Goal: Task Accomplishment & Management: Manage account settings

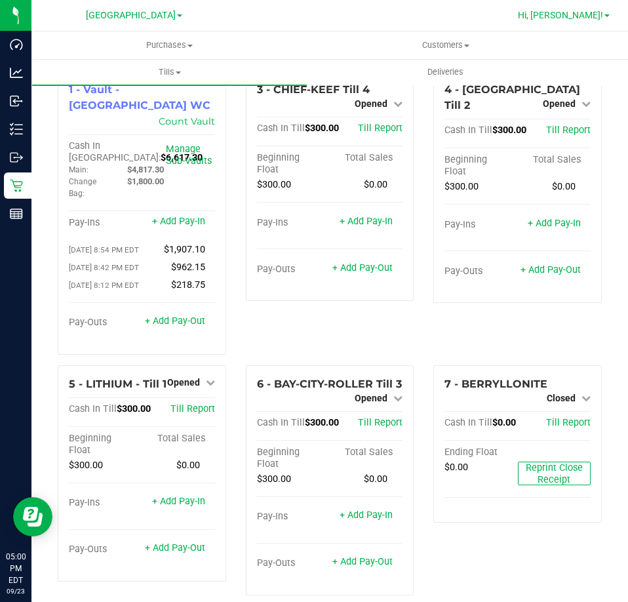
drag, startPoint x: 0, startPoint y: 0, endPoint x: 587, endPoint y: 19, distance: 587.1
click at [587, 19] on span "Hi, [PERSON_NAME]!" at bounding box center [560, 15] width 85 height 10
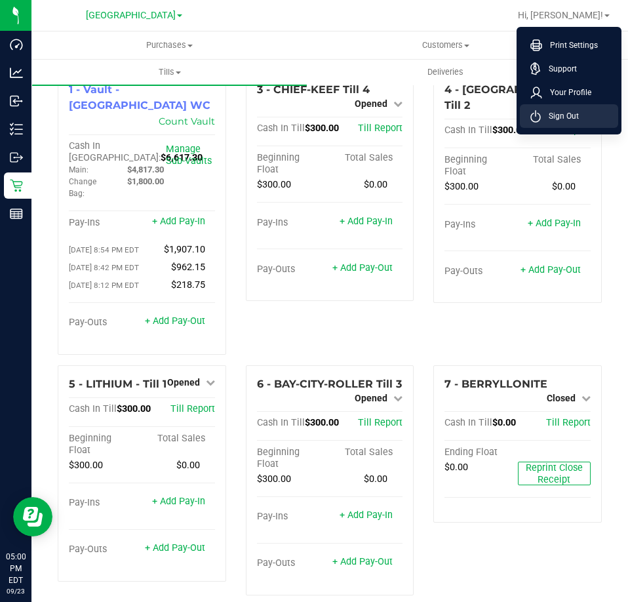
click at [591, 118] on li "Sign Out" at bounding box center [569, 116] width 98 height 24
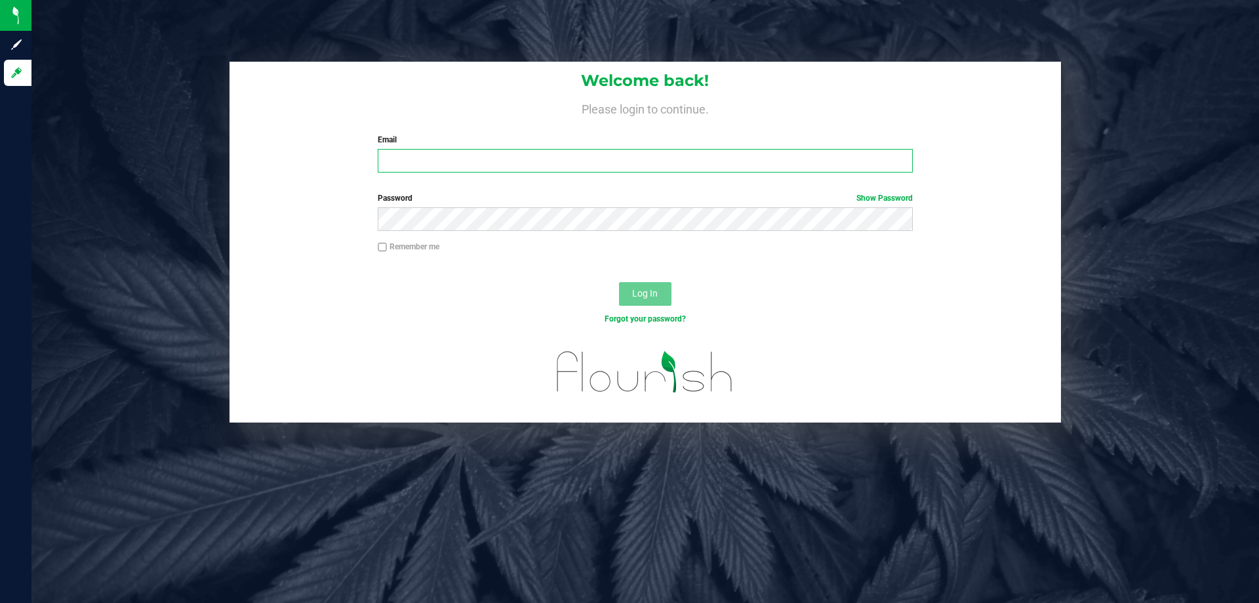
click at [506, 161] on input "Email" at bounding box center [645, 161] width 534 height 24
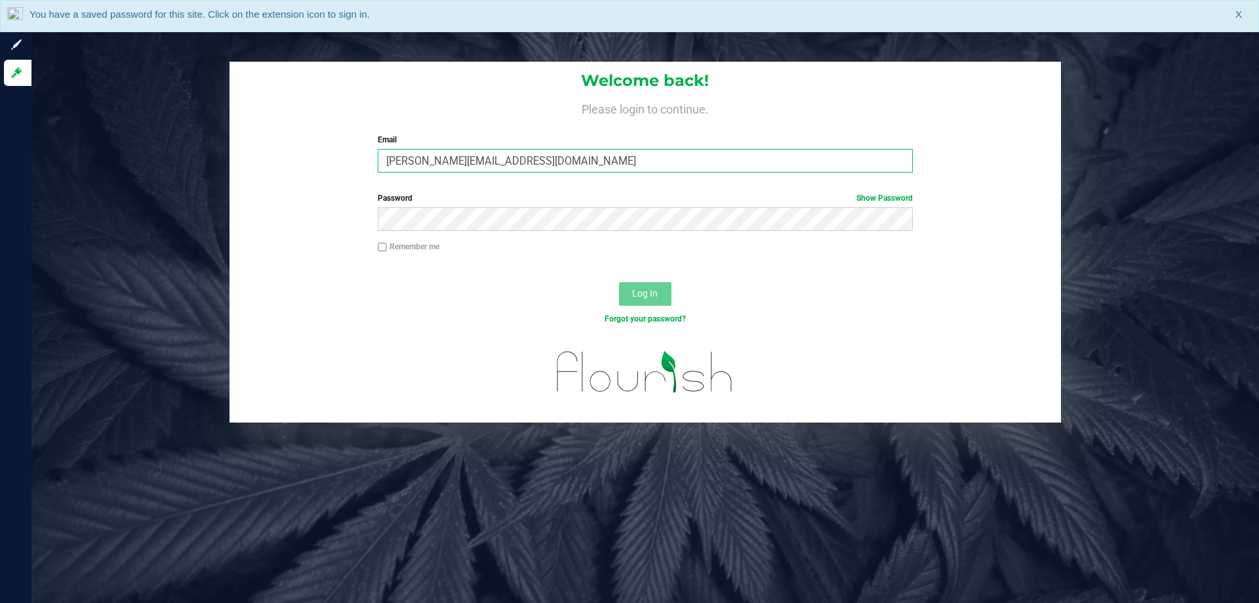
type input "maanderson@liveparallel.com"
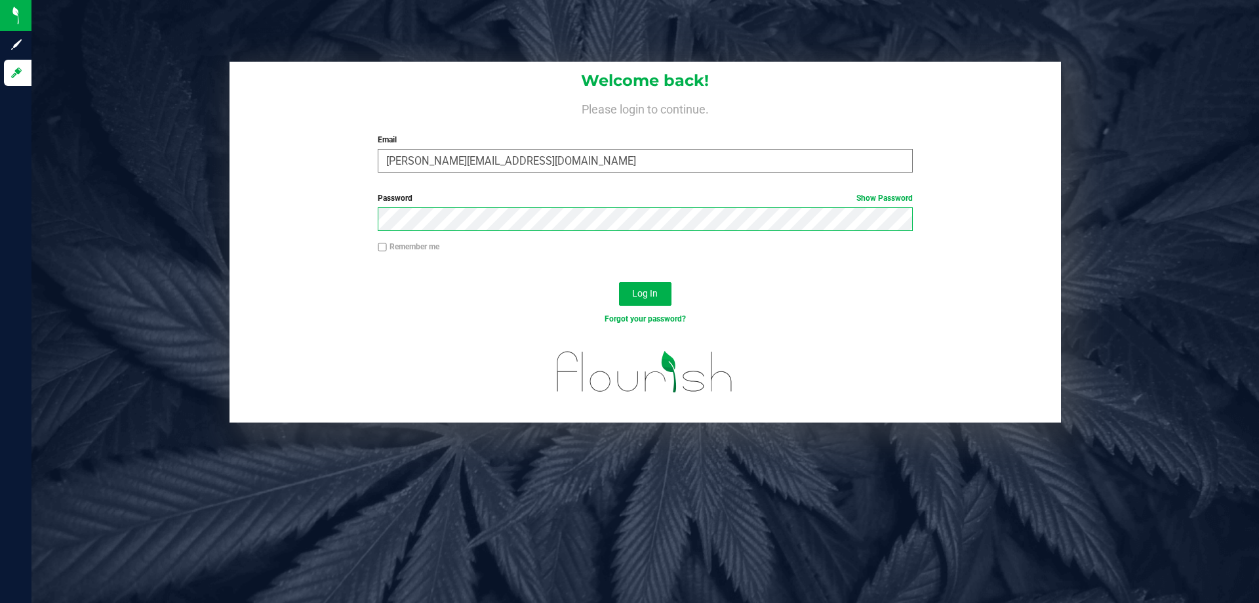
click at [619, 282] on button "Log In" at bounding box center [645, 294] width 52 height 24
